Goal: Entertainment & Leisure: Consume media (video, audio)

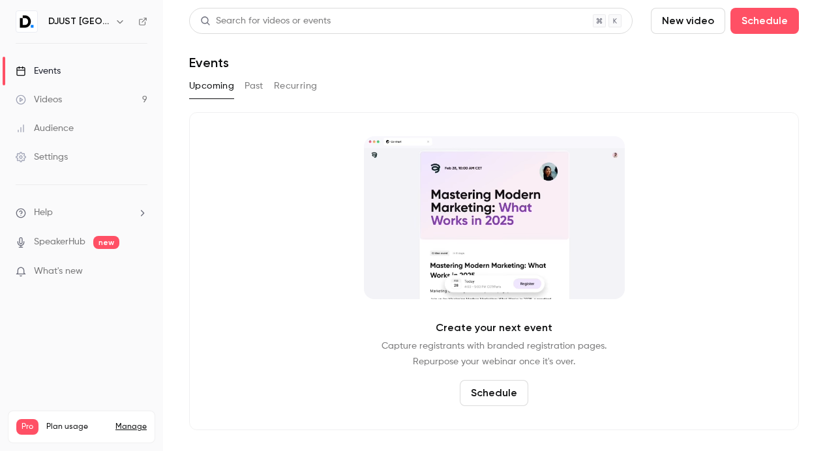
click at [107, 63] on link "Events" at bounding box center [81, 71] width 163 height 29
click at [76, 98] on link "Videos 9" at bounding box center [81, 99] width 163 height 29
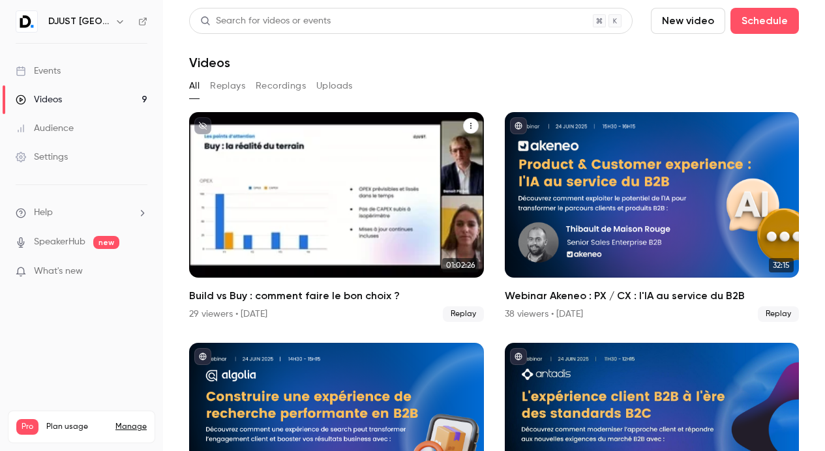
scroll to position [72, 0]
click at [205, 308] on div "29 viewers • [DATE]" at bounding box center [228, 314] width 78 height 13
